Goal: Information Seeking & Learning: Learn about a topic

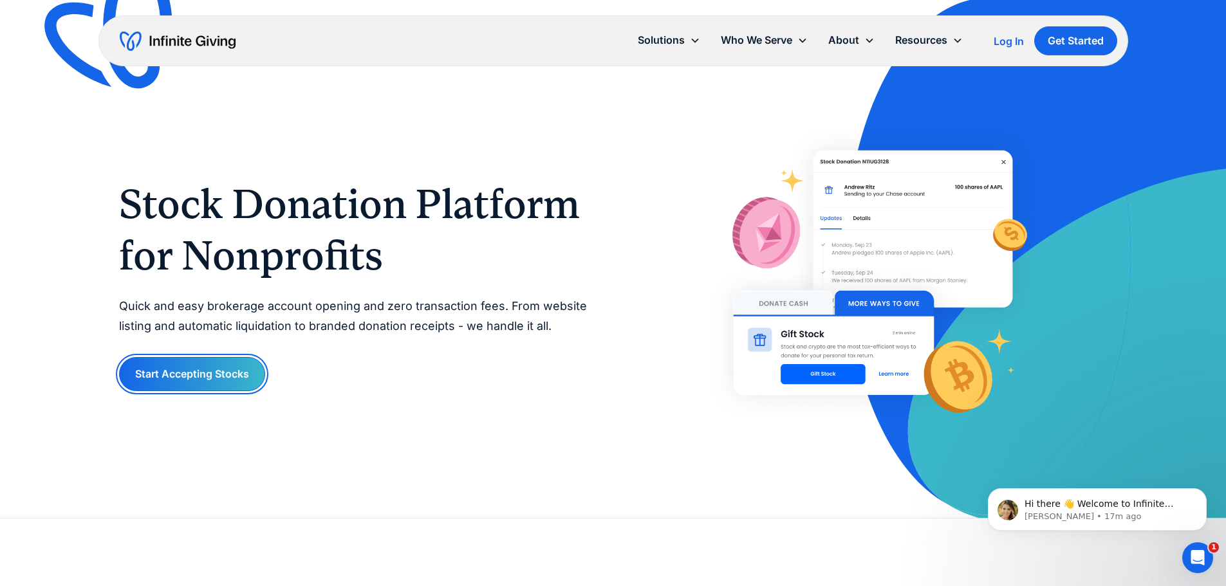
click at [174, 378] on link "Start Accepting Stocks" at bounding box center [192, 374] width 146 height 34
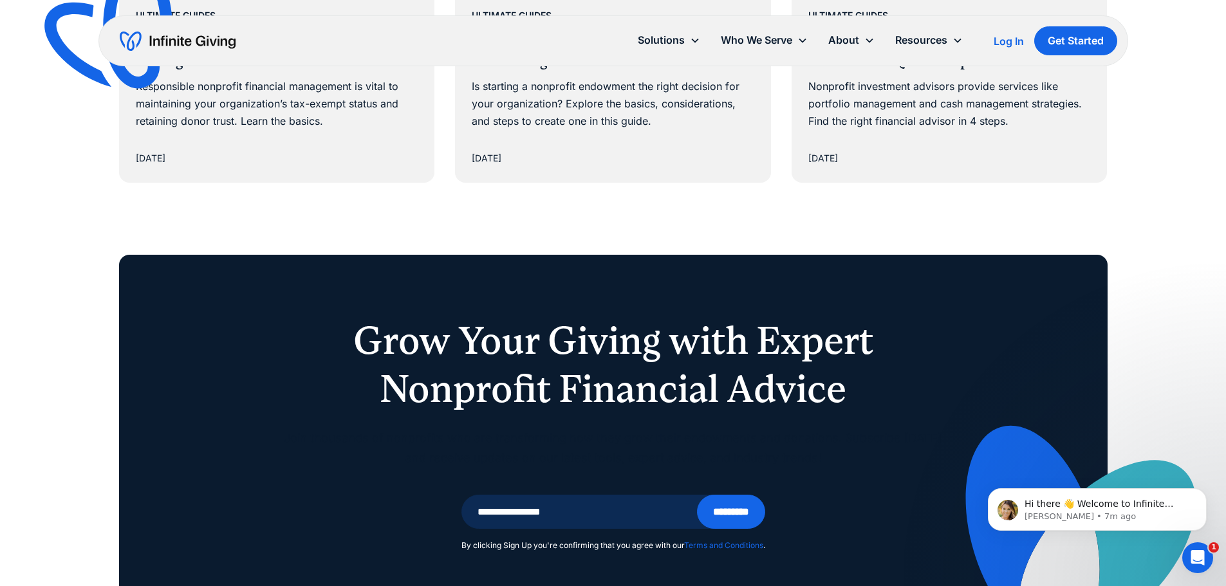
scroll to position [8366, 0]
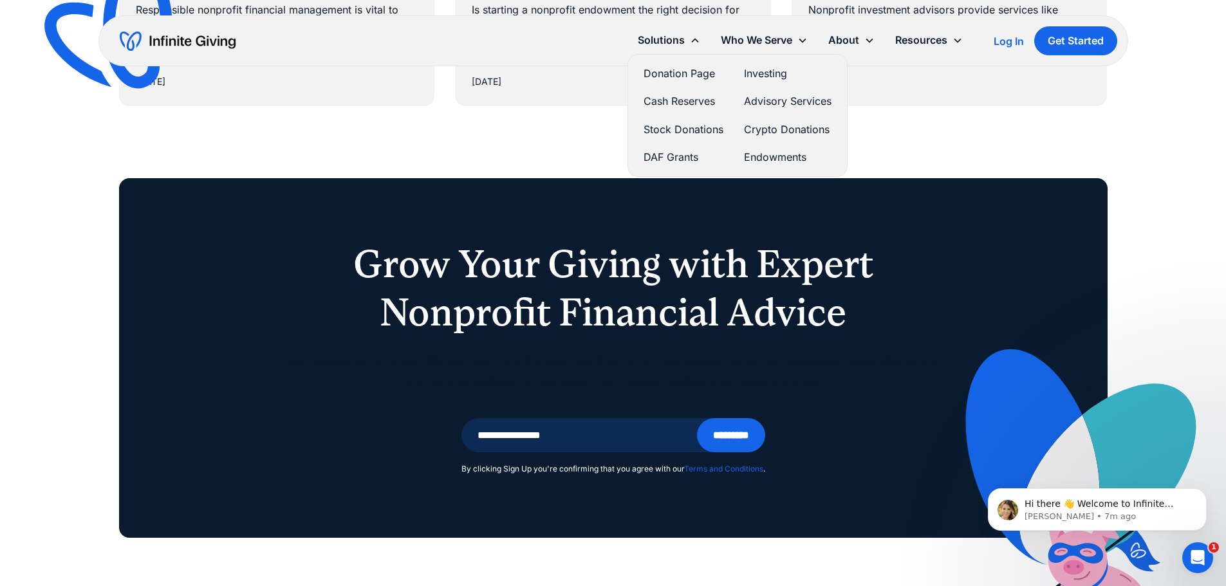
click at [687, 125] on link "Stock Donations" at bounding box center [684, 129] width 80 height 17
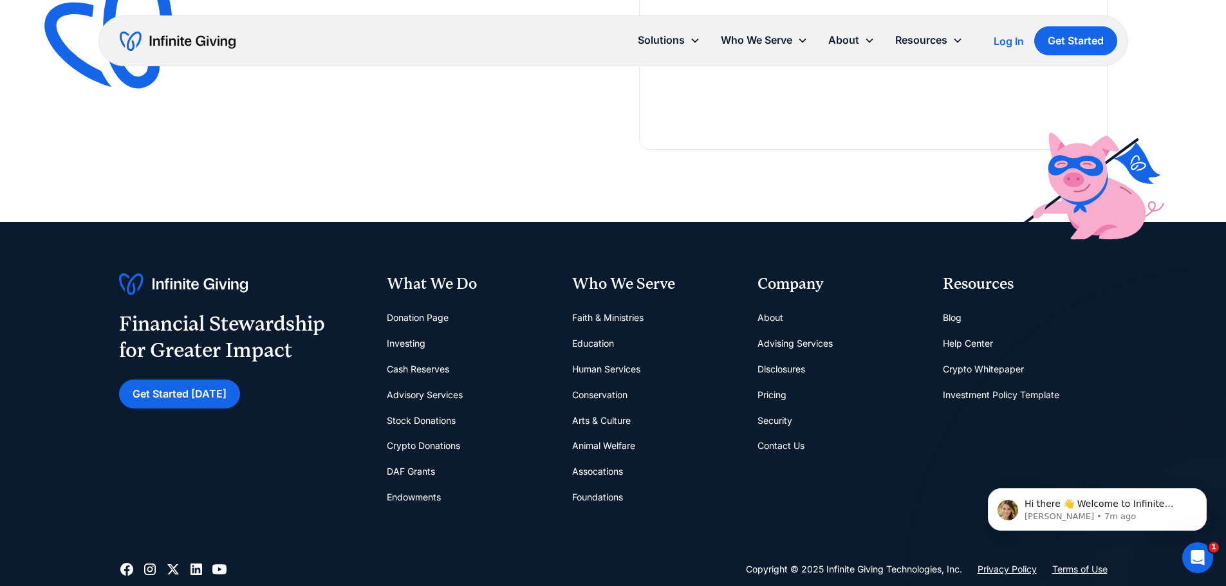
scroll to position [3604, 0]
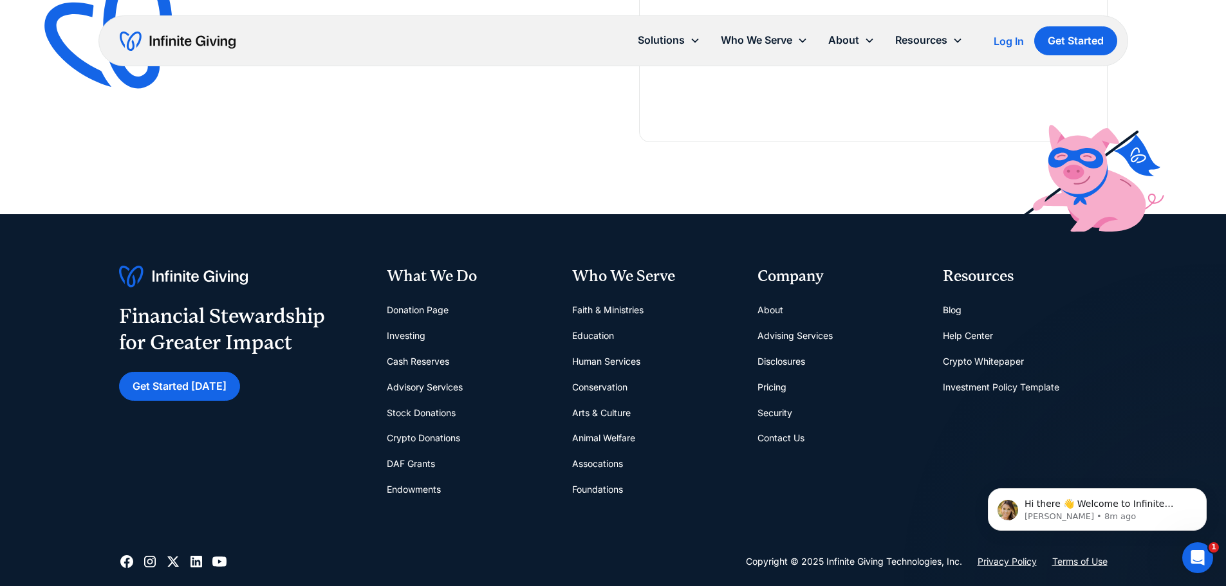
click at [595, 488] on link "Foundations" at bounding box center [597, 490] width 51 height 26
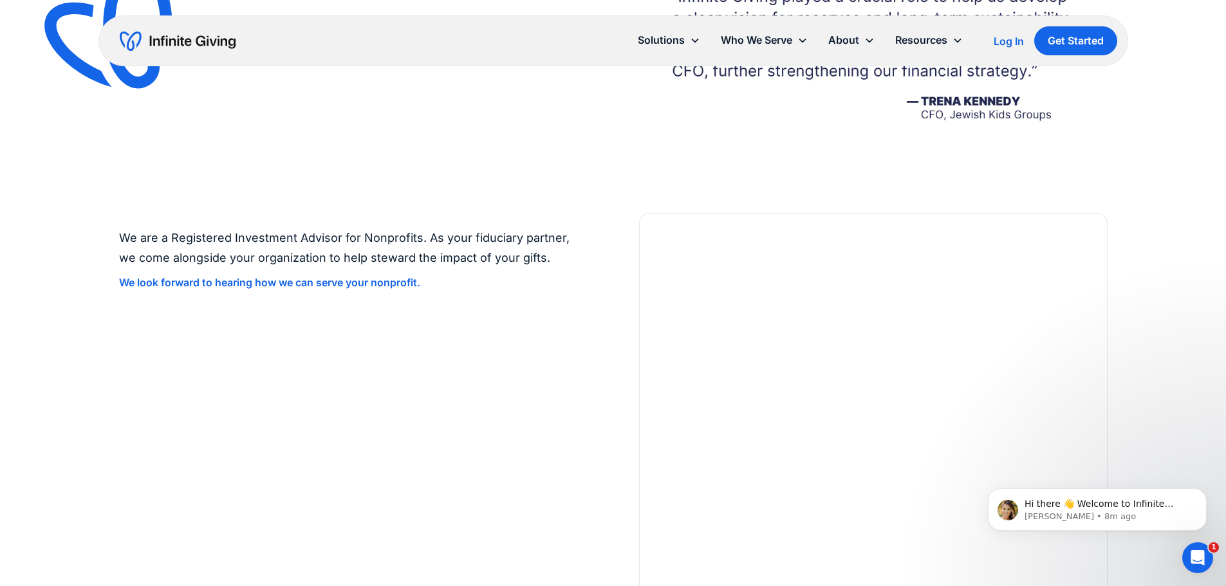
scroll to position [2832, 0]
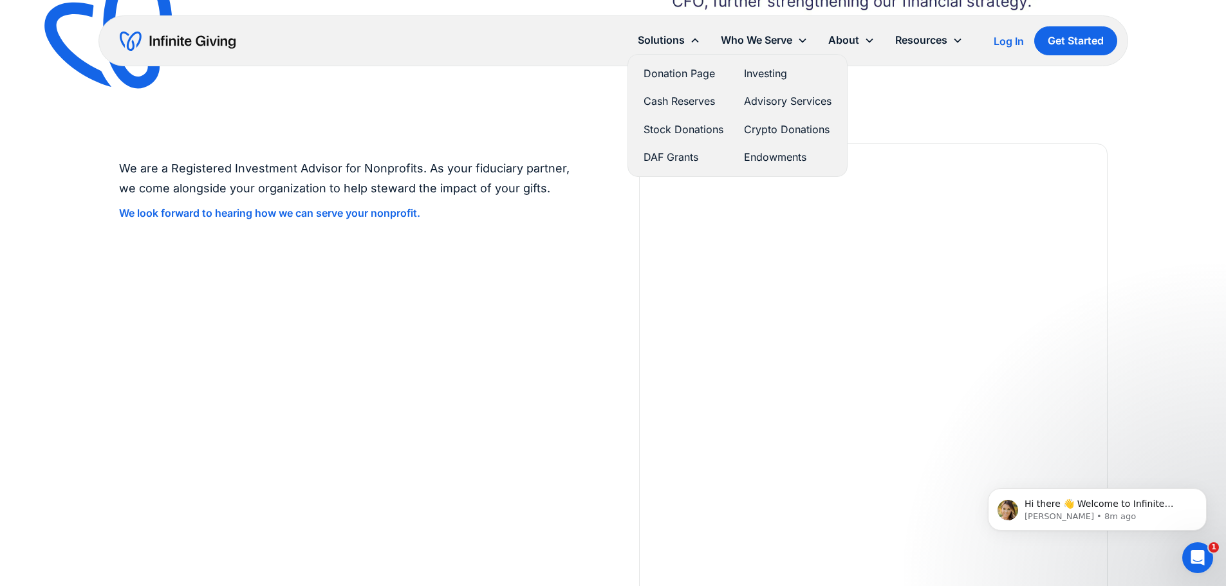
click at [667, 125] on link "Stock Donations" at bounding box center [684, 129] width 80 height 17
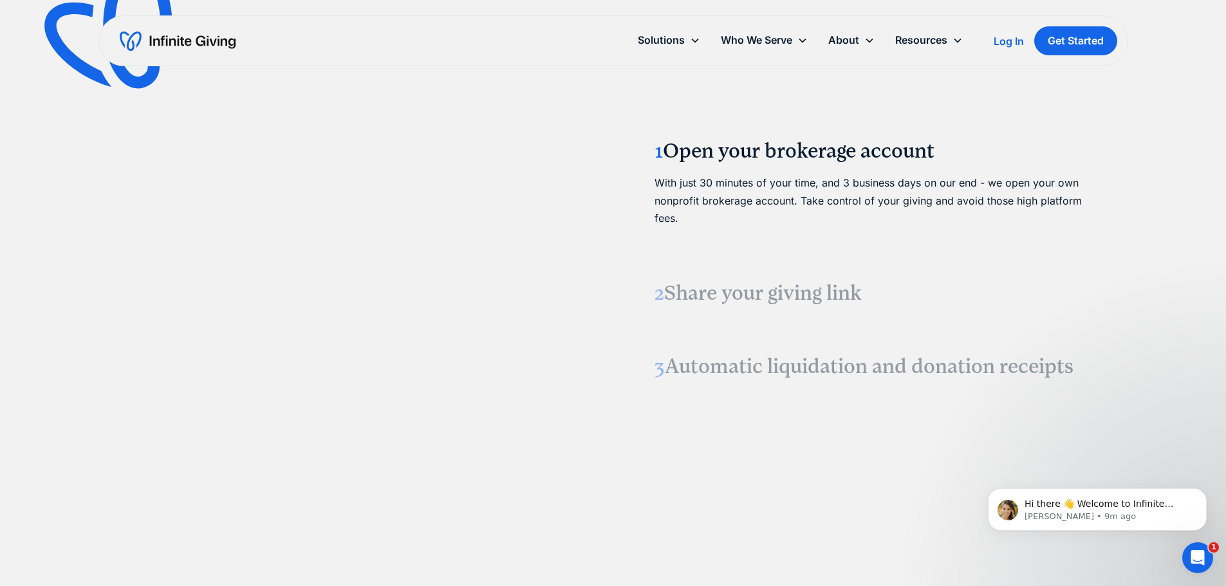
scroll to position [1673, 0]
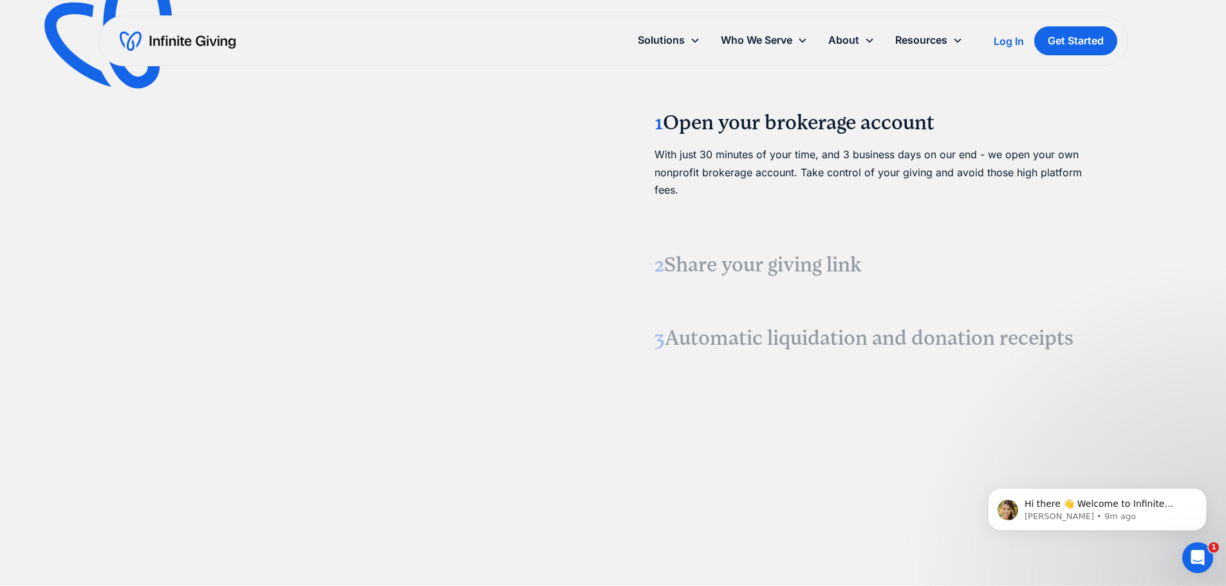
click at [693, 270] on h3 "2 Share your giving link" at bounding box center [874, 265] width 438 height 27
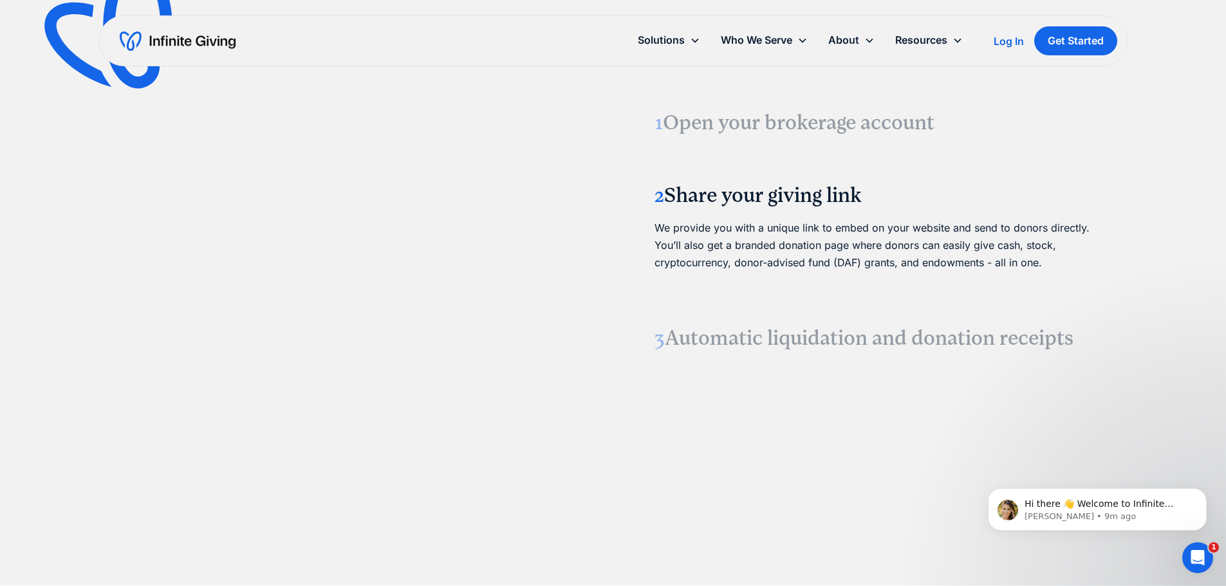
click at [719, 342] on h3 "3 Automatic liquidation and donation receipts" at bounding box center [874, 338] width 438 height 27
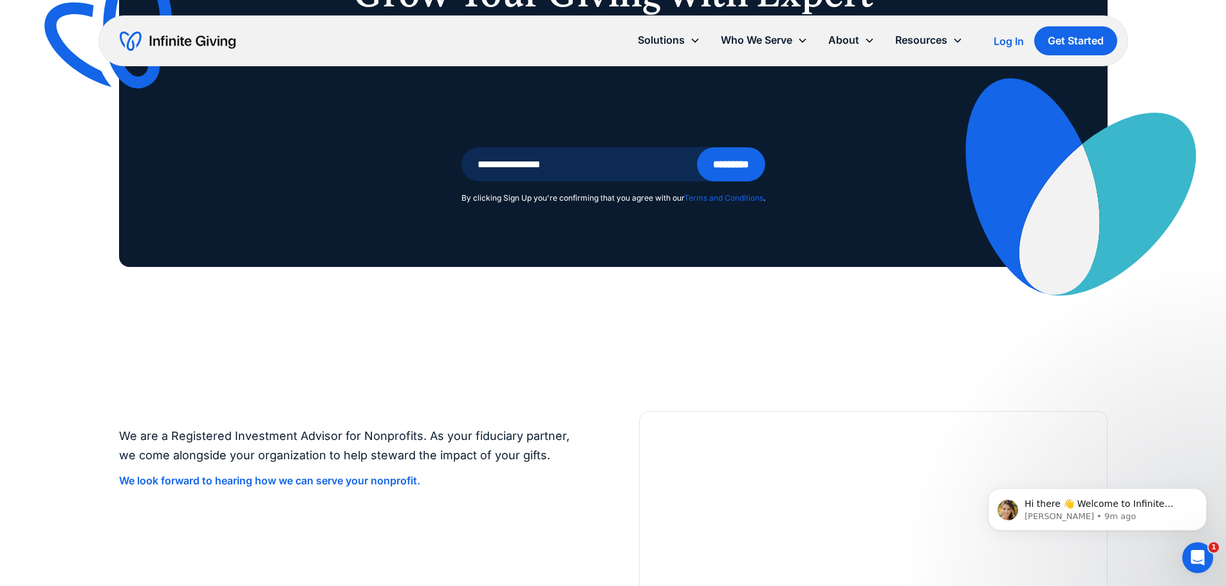
scroll to position [2943, 0]
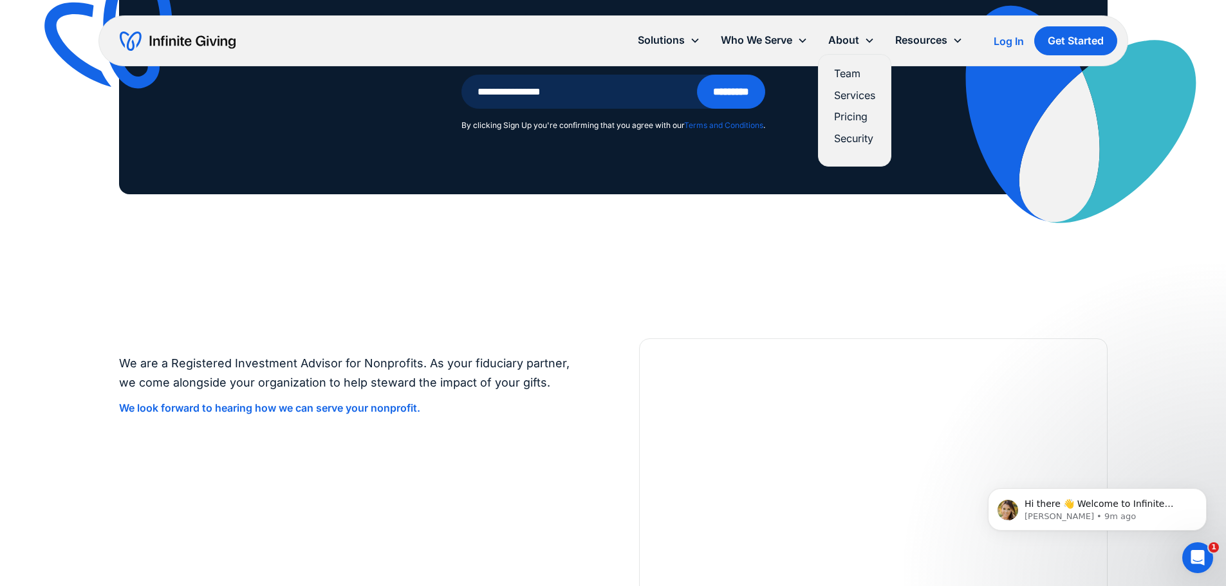
click at [850, 116] on link "Pricing" at bounding box center [854, 116] width 41 height 17
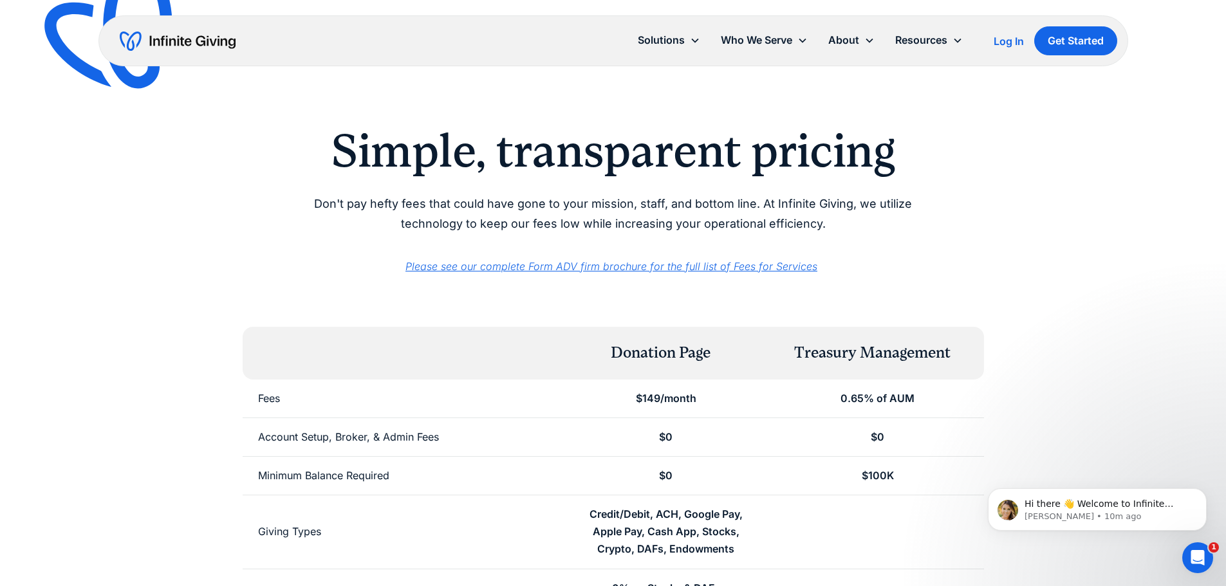
click at [636, 268] on em "Please see our complete Form ADV firm brochure for the full list of Fees for Se…" at bounding box center [611, 266] width 412 height 13
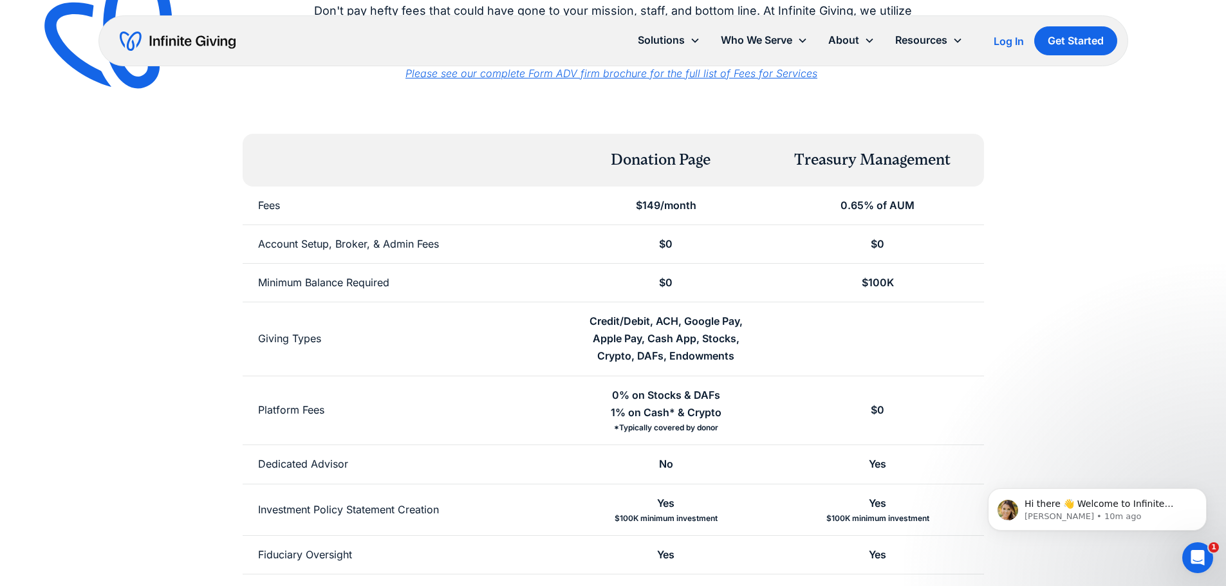
scroll to position [257, 0]
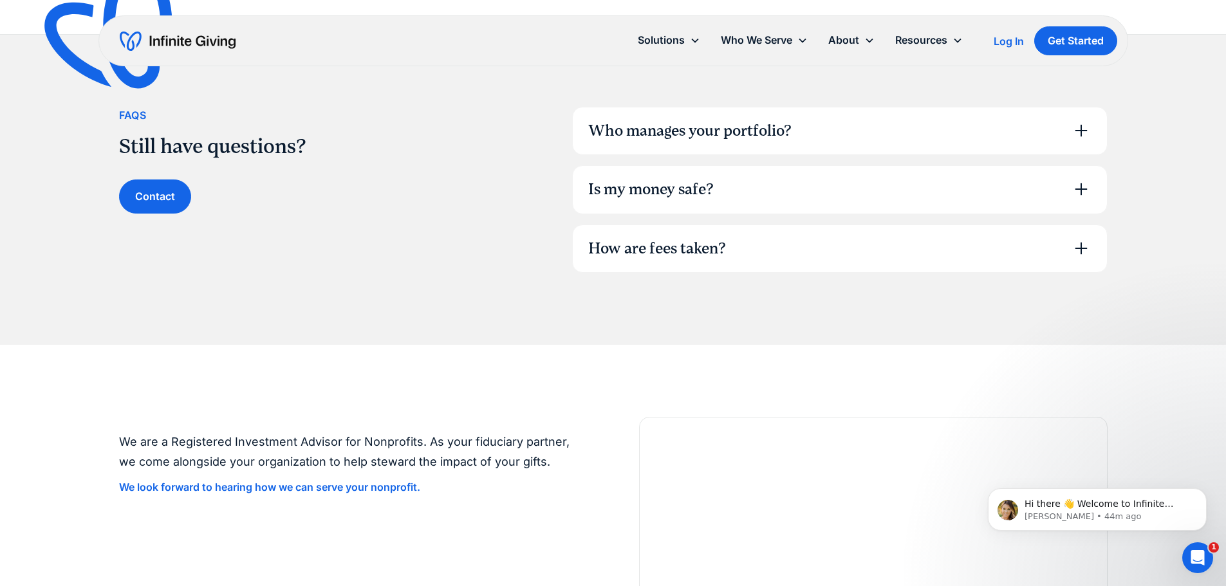
scroll to position [901, 0]
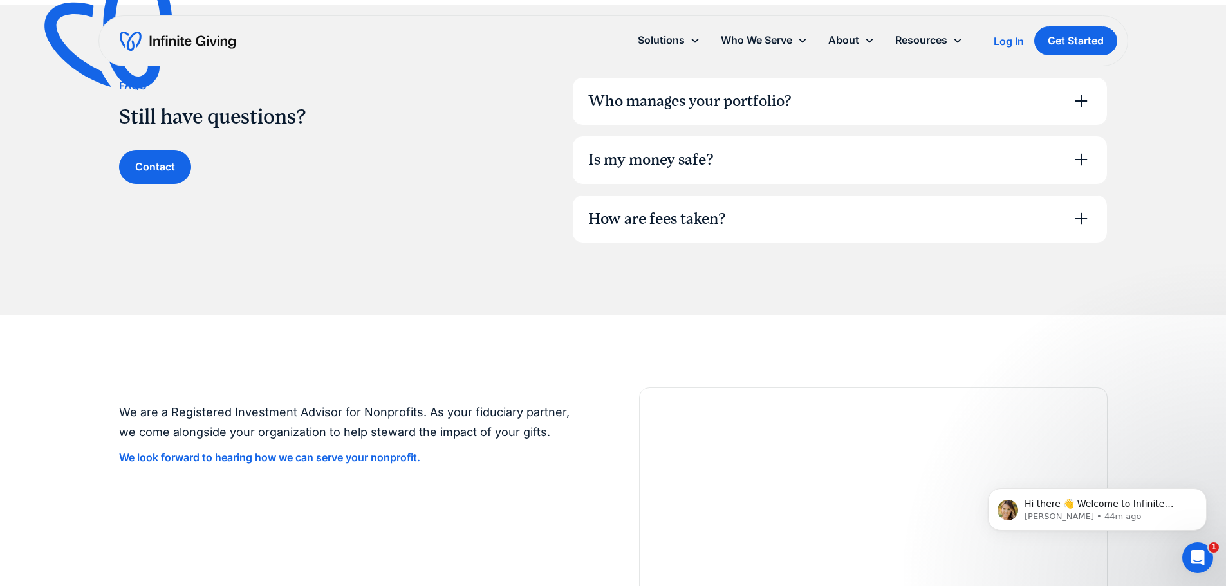
click at [628, 190] on div "Who manages your portfolio? Our team of investment experts have decades of inve…" at bounding box center [839, 160] width 535 height 167
click at [623, 211] on div "How are fees taken?" at bounding box center [657, 220] width 138 height 22
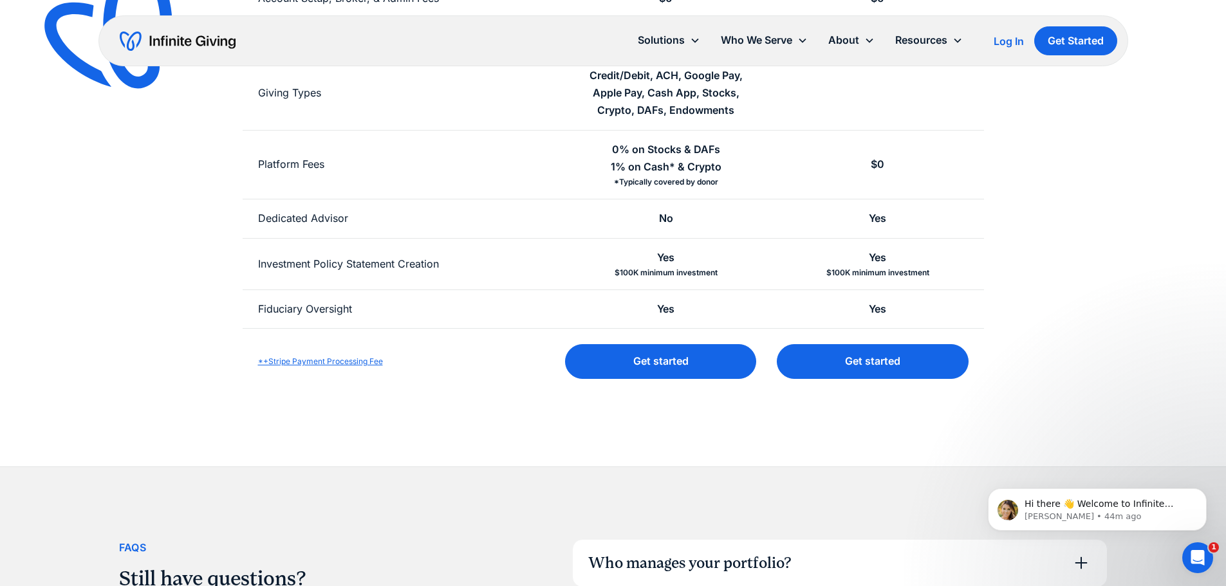
scroll to position [0, 0]
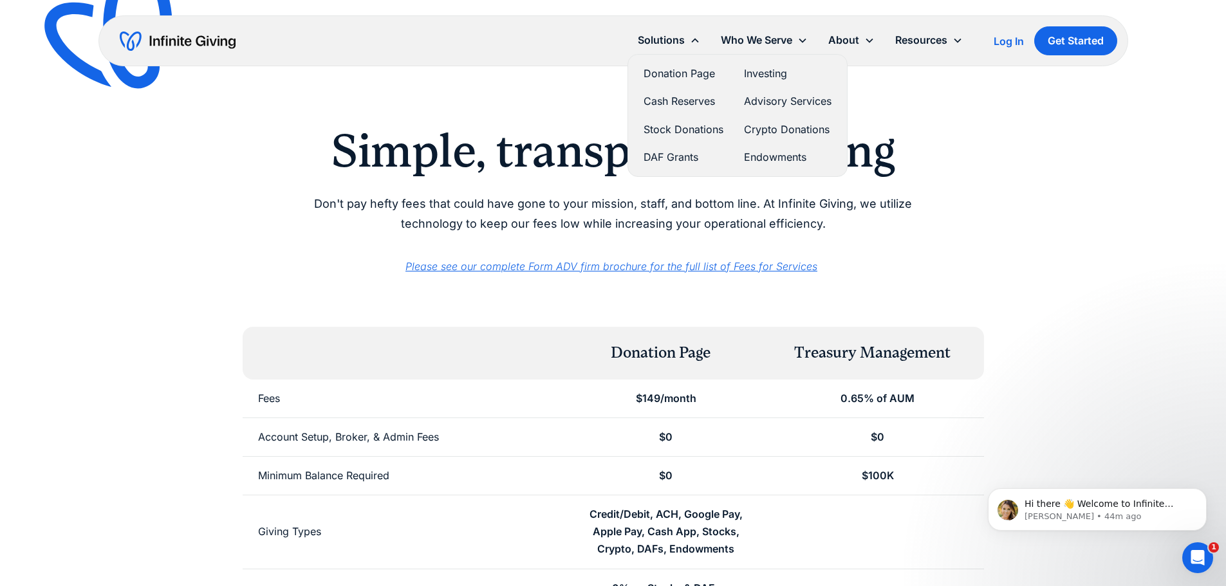
click at [678, 129] on link "Stock Donations" at bounding box center [684, 129] width 80 height 17
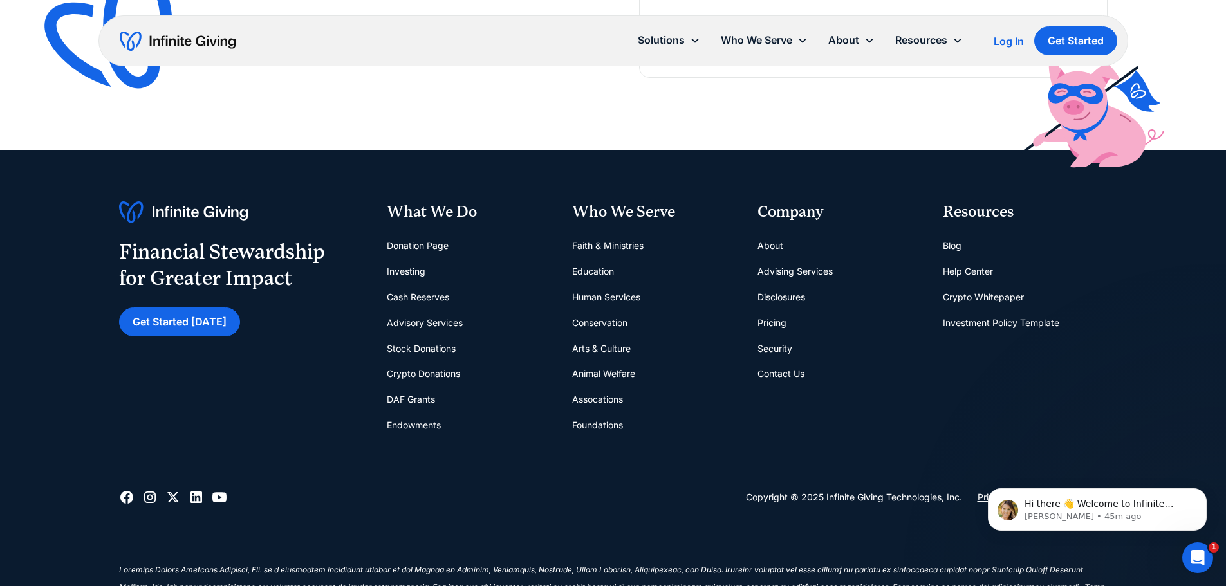
scroll to position [3733, 0]
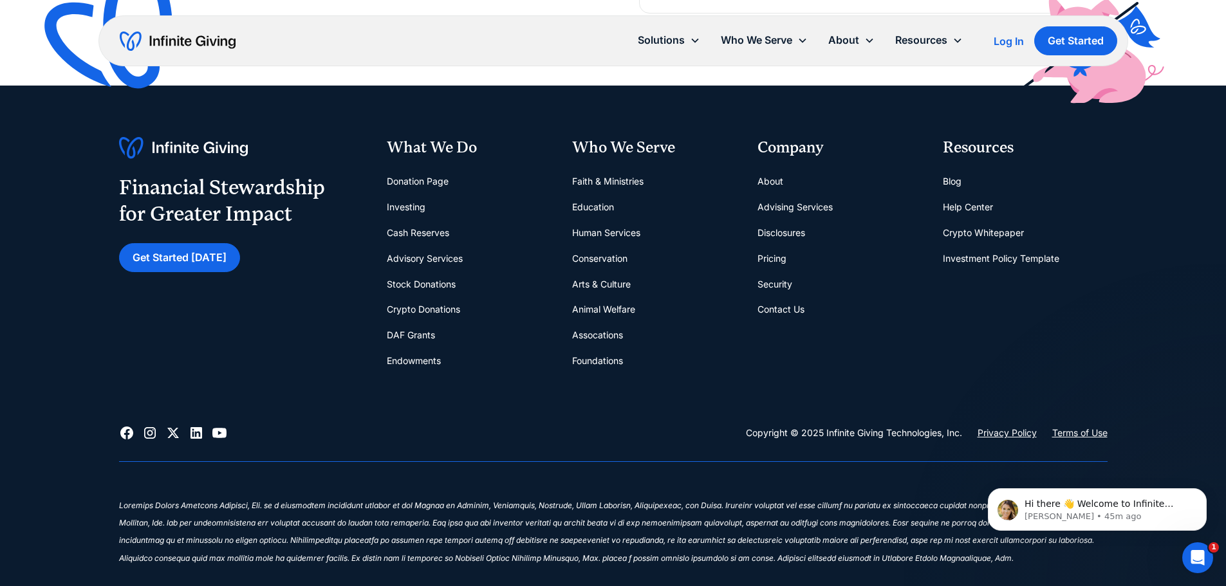
click at [776, 256] on link "Pricing" at bounding box center [771, 259] width 29 height 26
